Goal: Transaction & Acquisition: Purchase product/service

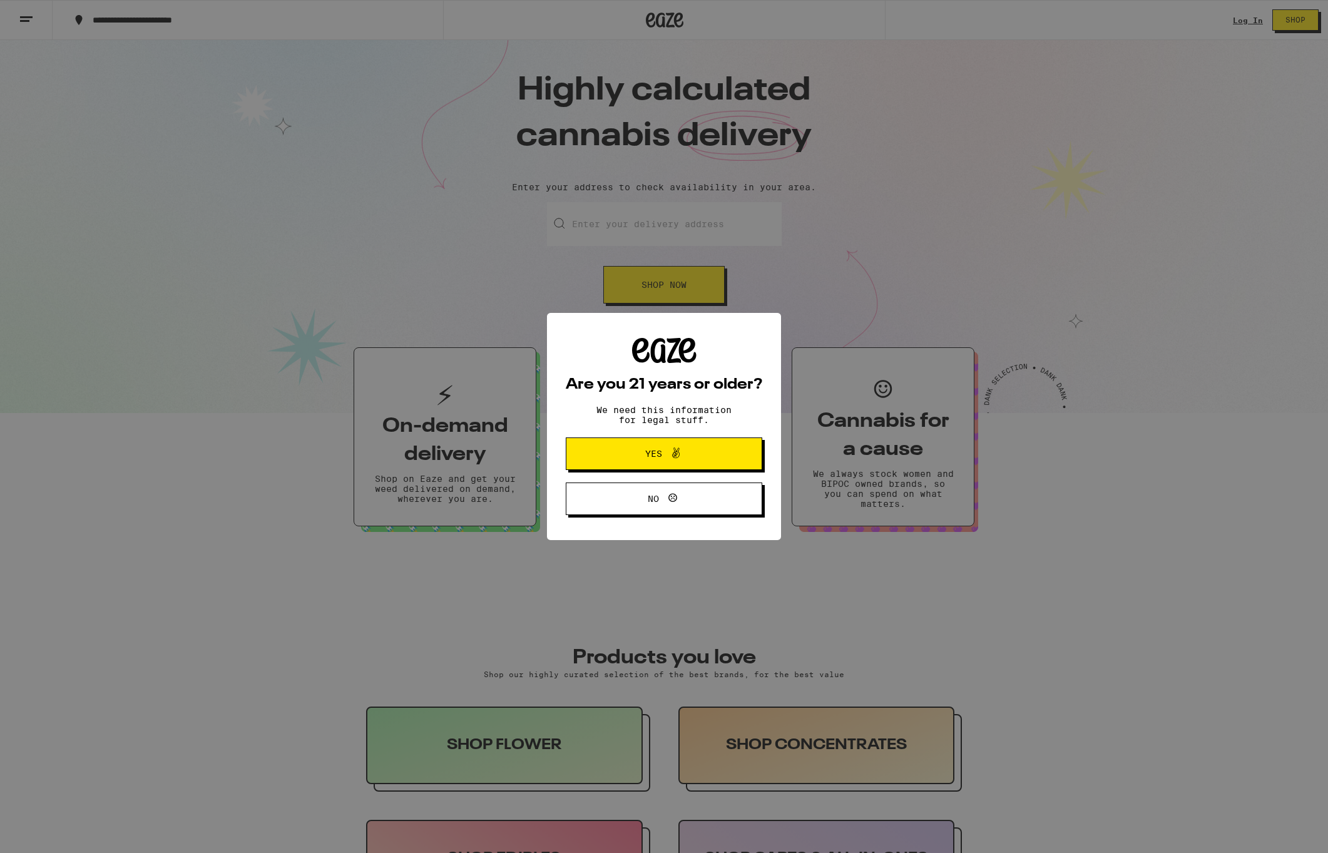
click at [1251, 21] on div "Are you 21 years or older? We need this information for legal stuff. Yes No" at bounding box center [664, 426] width 1328 height 853
click at [693, 460] on span "Yes" at bounding box center [663, 453] width 95 height 16
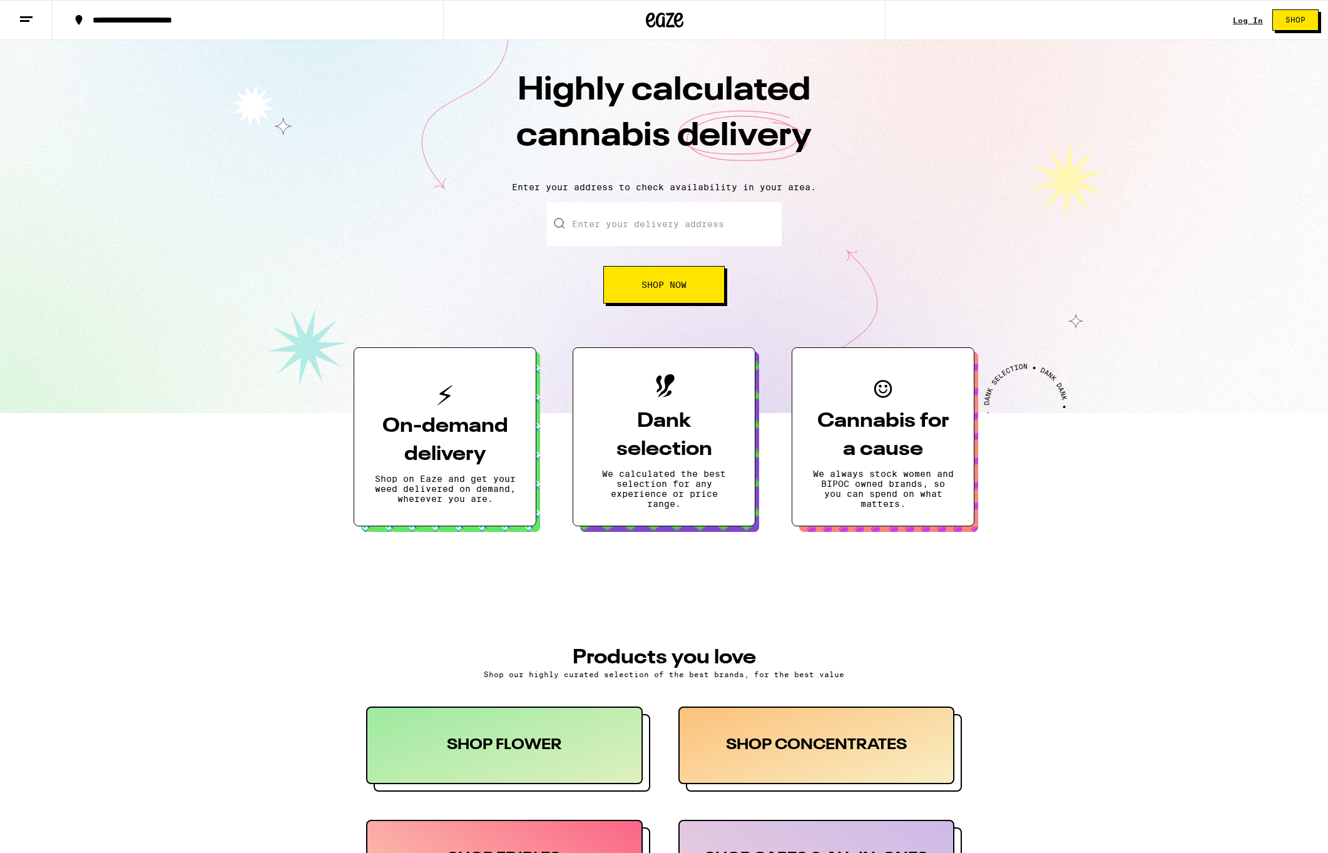
click at [1268, 17] on link "Shop" at bounding box center [1295, 19] width 65 height 21
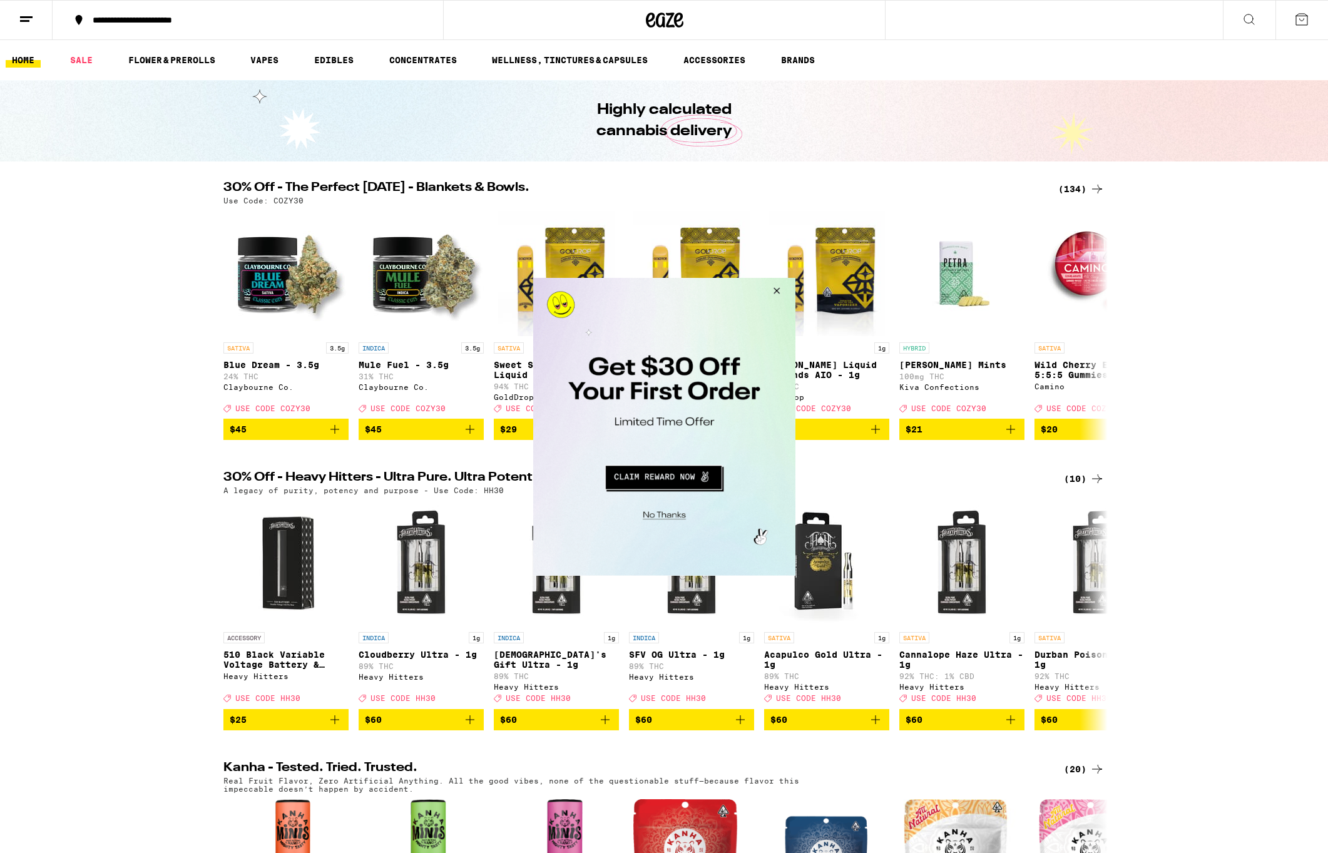
click at [673, 513] on button "Close Modal" at bounding box center [661, 512] width 255 height 19
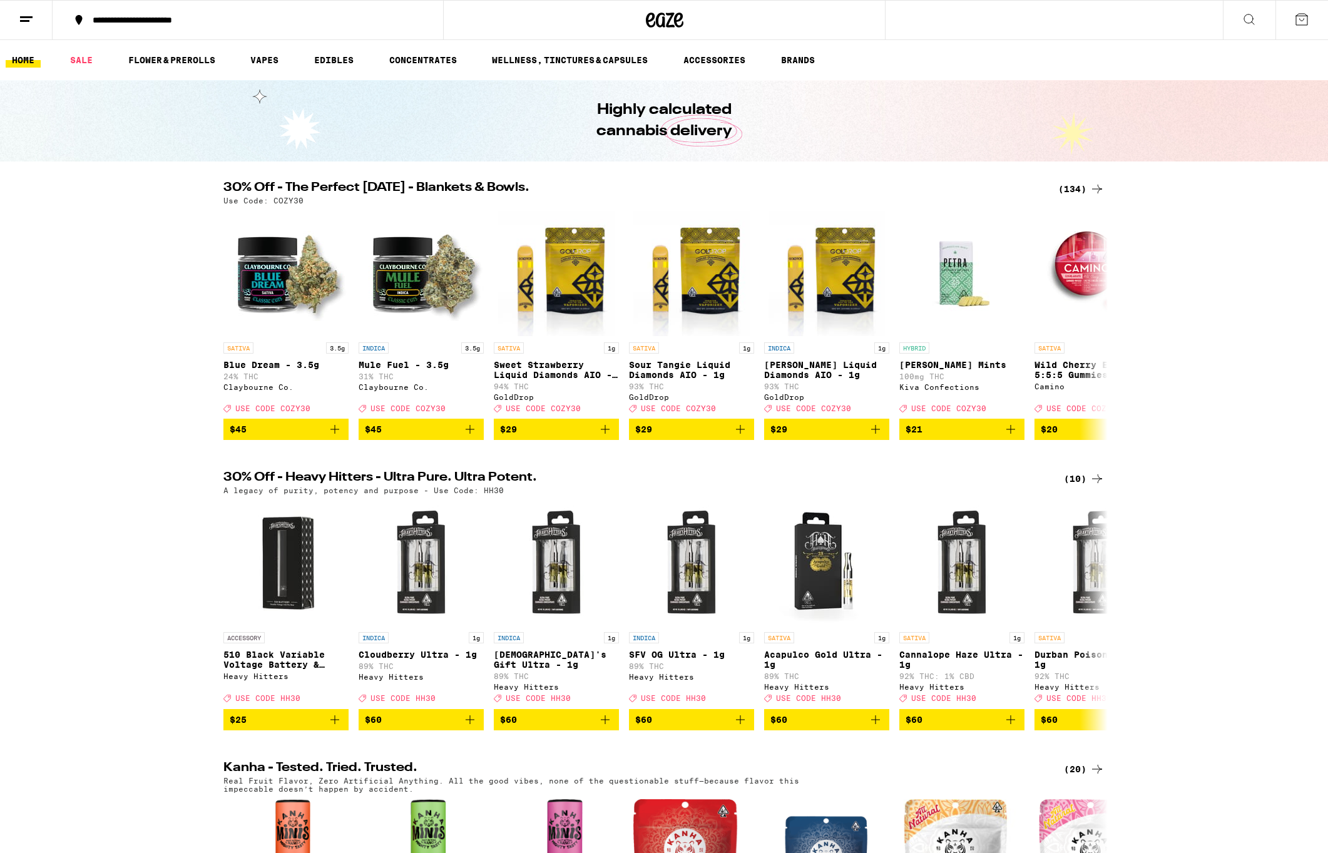
click at [26, 17] on line at bounding box center [26, 17] width 13 height 0
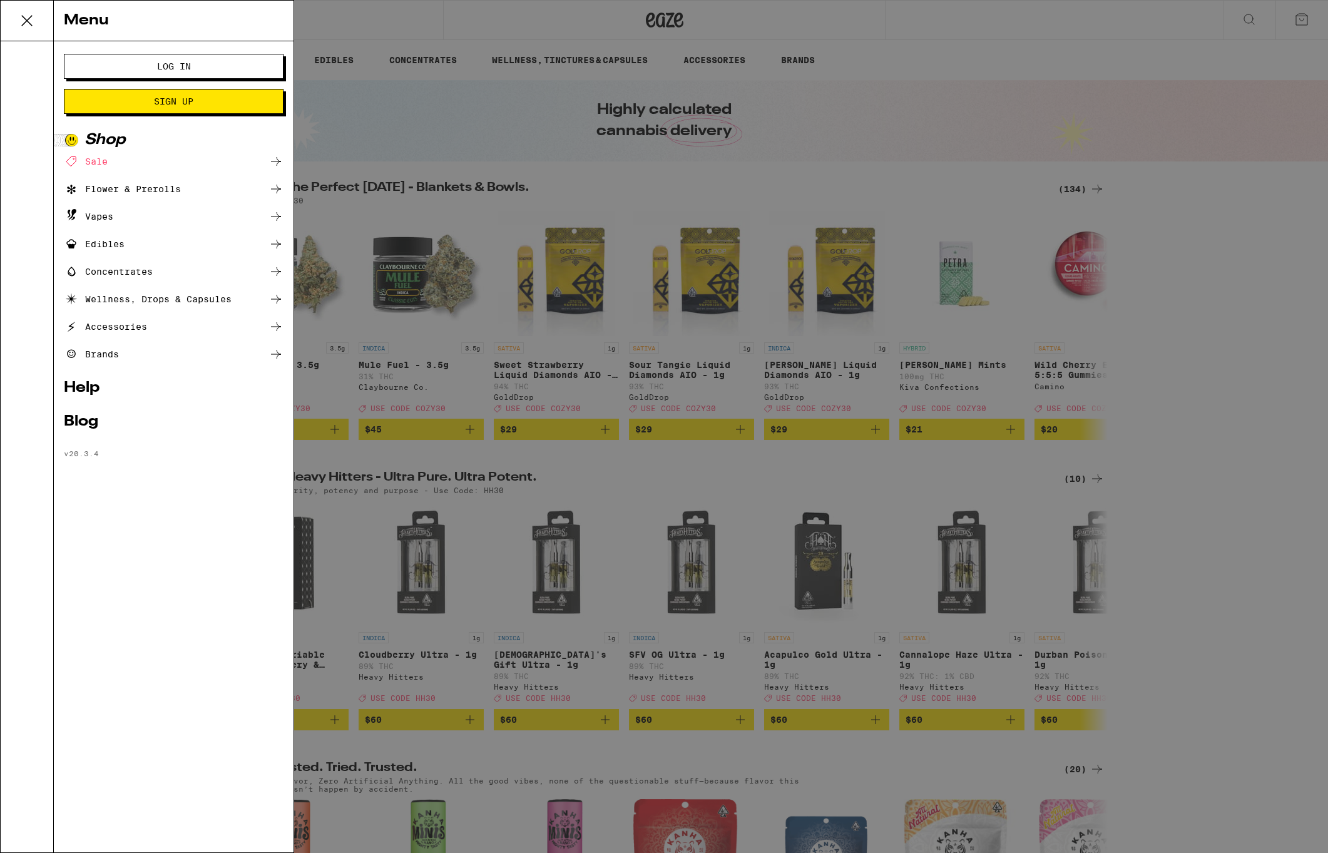
click at [187, 69] on span "Log In" at bounding box center [174, 66] width 34 height 9
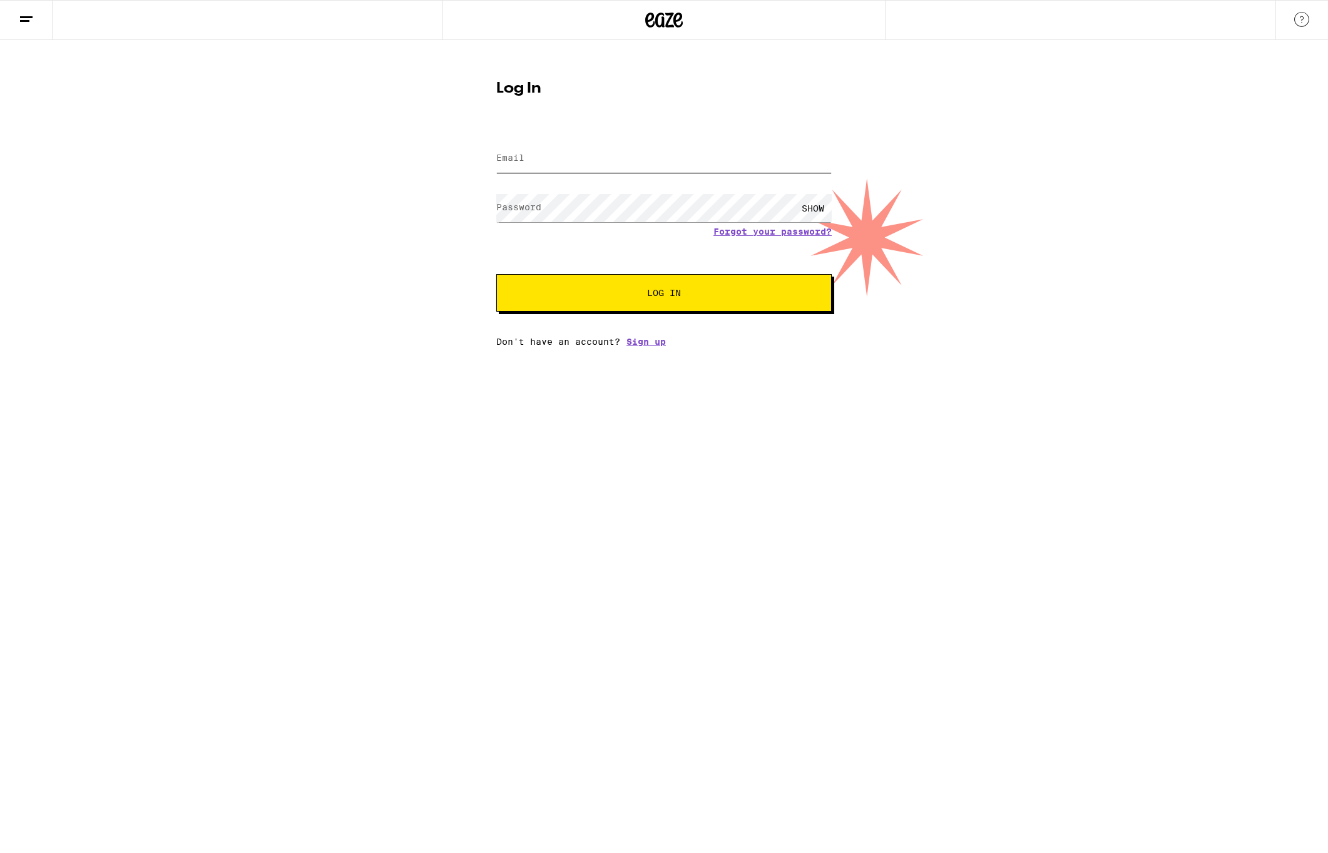
type input "[EMAIL_ADDRESS][DOMAIN_NAME]"
click at [735, 307] on button "Log In" at bounding box center [663, 293] width 335 height 38
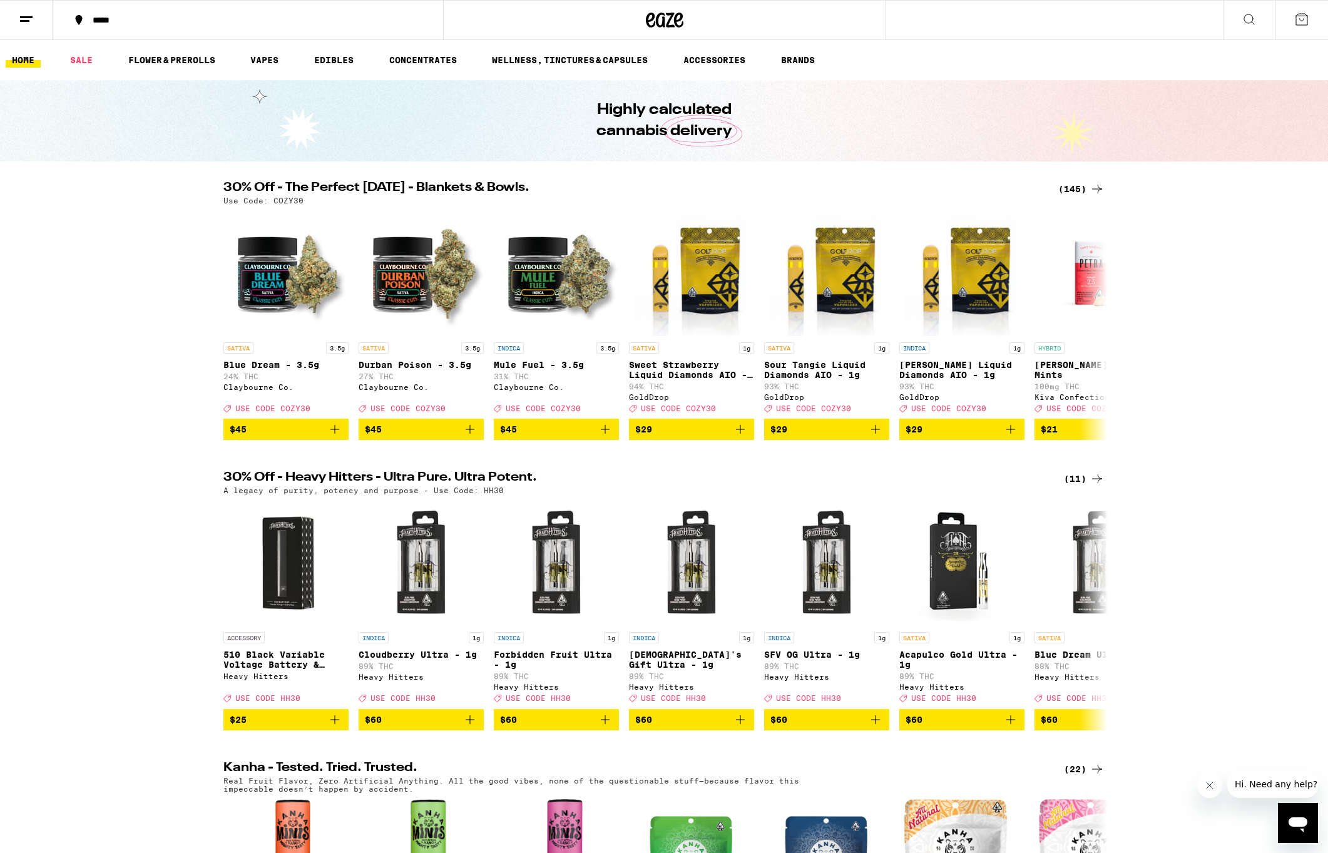
click at [1085, 192] on div "(145)" at bounding box center [1081, 188] width 46 height 15
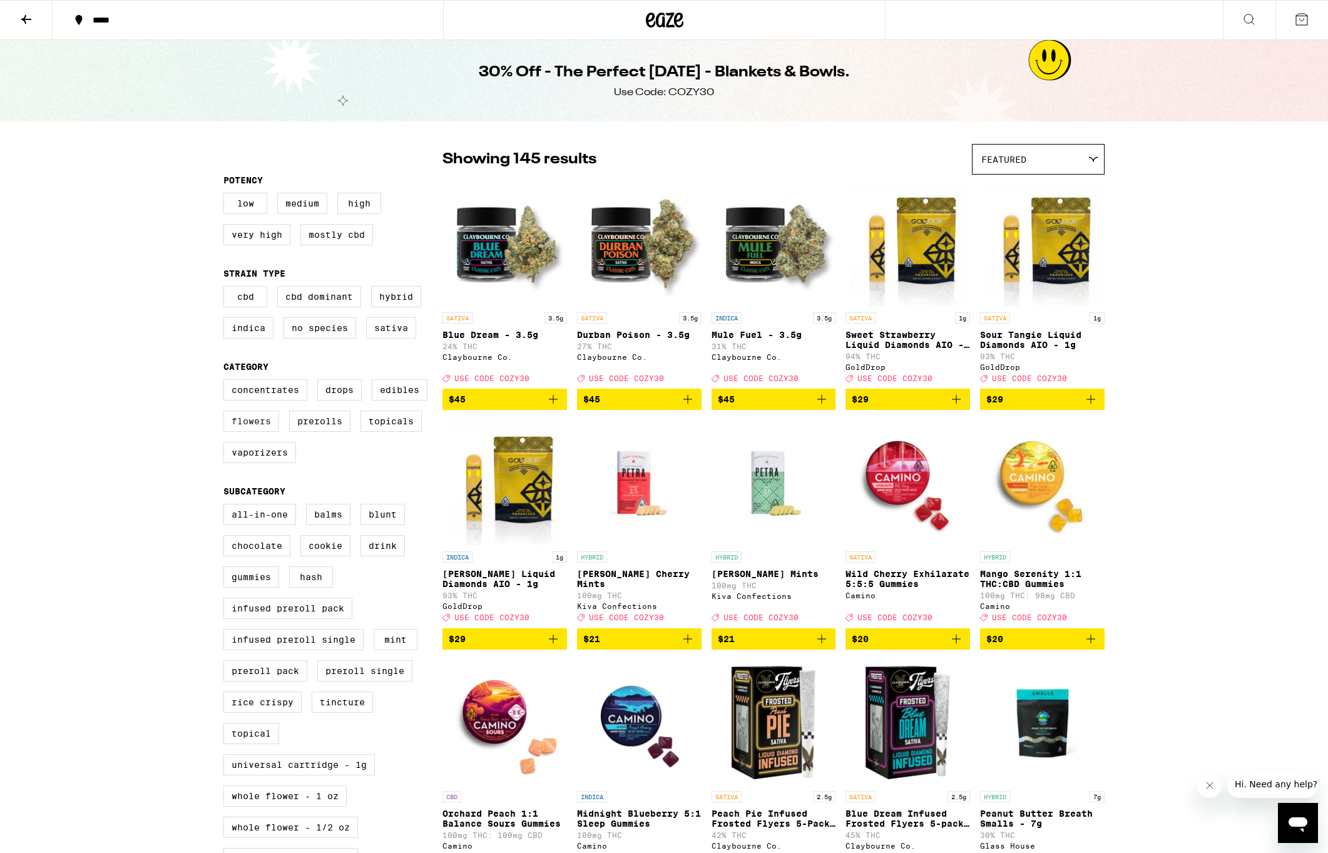
click at [260, 432] on label "Flowers" at bounding box center [251, 420] width 56 height 21
click at [226, 382] on input "Flowers" at bounding box center [226, 381] width 1 height 1
checkbox input "true"
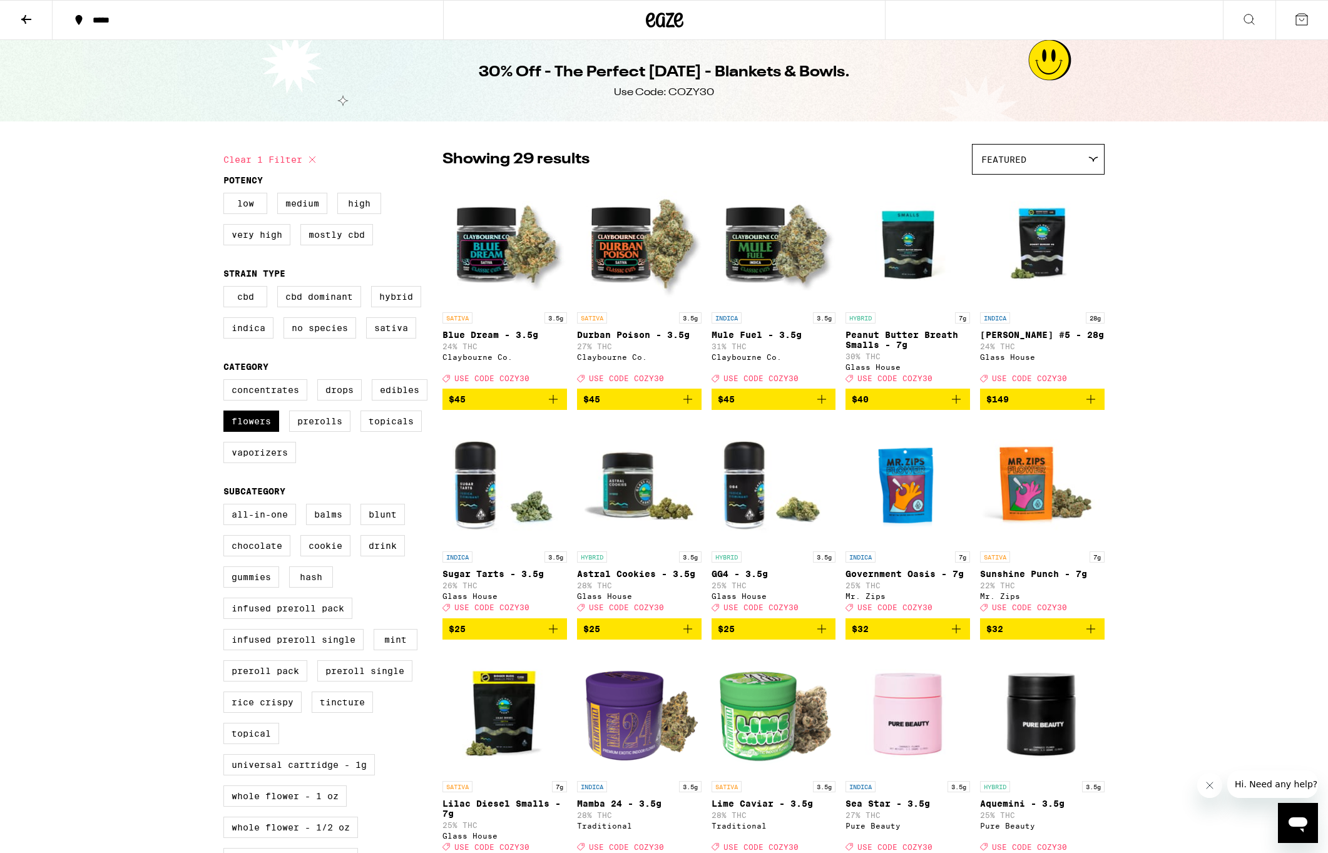
click at [16, 21] on button at bounding box center [26, 20] width 53 height 39
click at [29, 19] on icon at bounding box center [26, 19] width 10 height 9
